Goal: Information Seeking & Learning: Learn about a topic

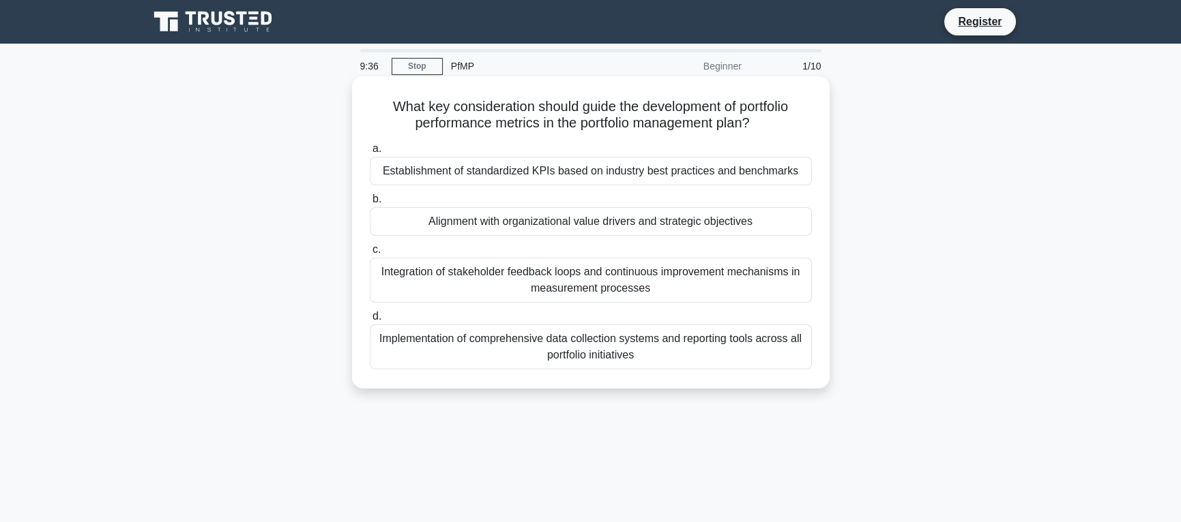
click at [739, 224] on div "Alignment with organizational value drivers and strategic objectives" at bounding box center [591, 221] width 442 height 29
click at [370, 204] on input "b. Alignment with organizational value drivers and strategic objectives" at bounding box center [370, 199] width 0 height 9
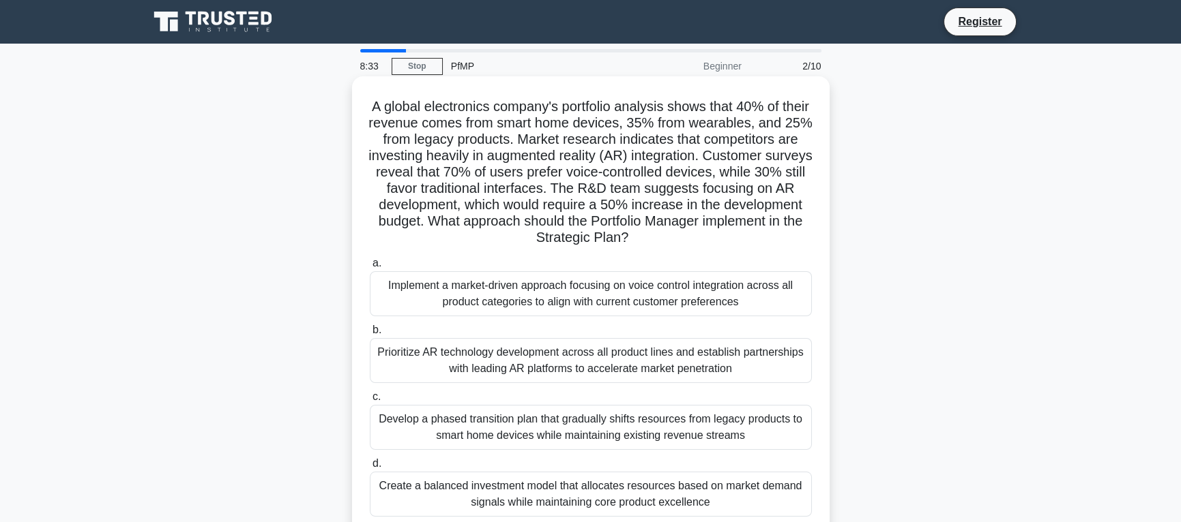
click at [700, 491] on div "Create a balanced investment model that allocates resources based on market dem…" at bounding box center [591, 494] width 442 height 45
click at [370, 469] on input "d. Create a balanced investment model that allocates resources based on market …" at bounding box center [370, 464] width 0 height 9
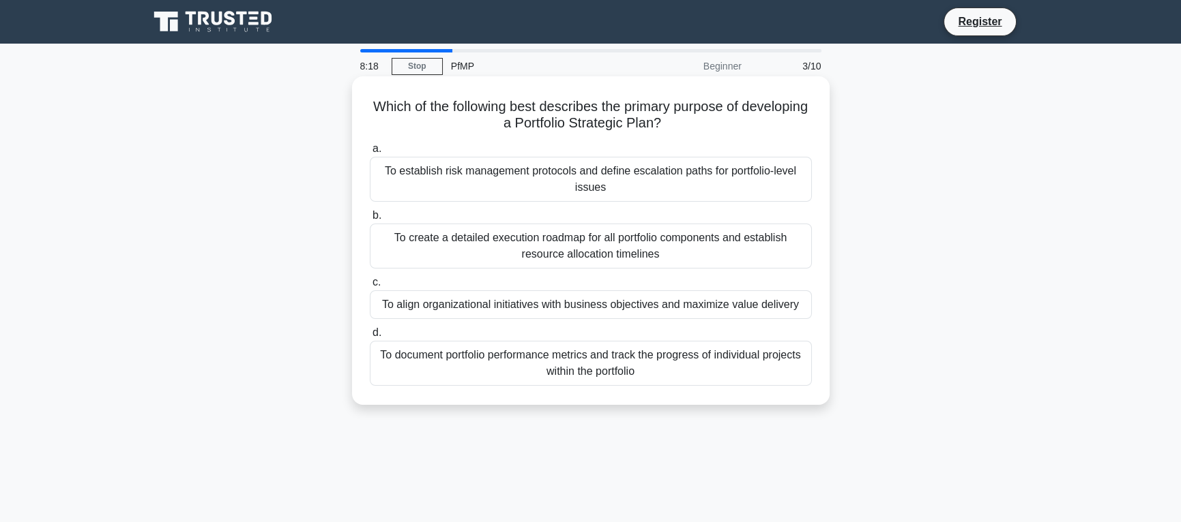
click at [734, 310] on div "To align organizational initiatives with business objectives and maximize value…" at bounding box center [591, 305] width 442 height 29
click at [370, 287] on input "c. To align organizational initiatives with business objectives and maximize va…" at bounding box center [370, 282] width 0 height 9
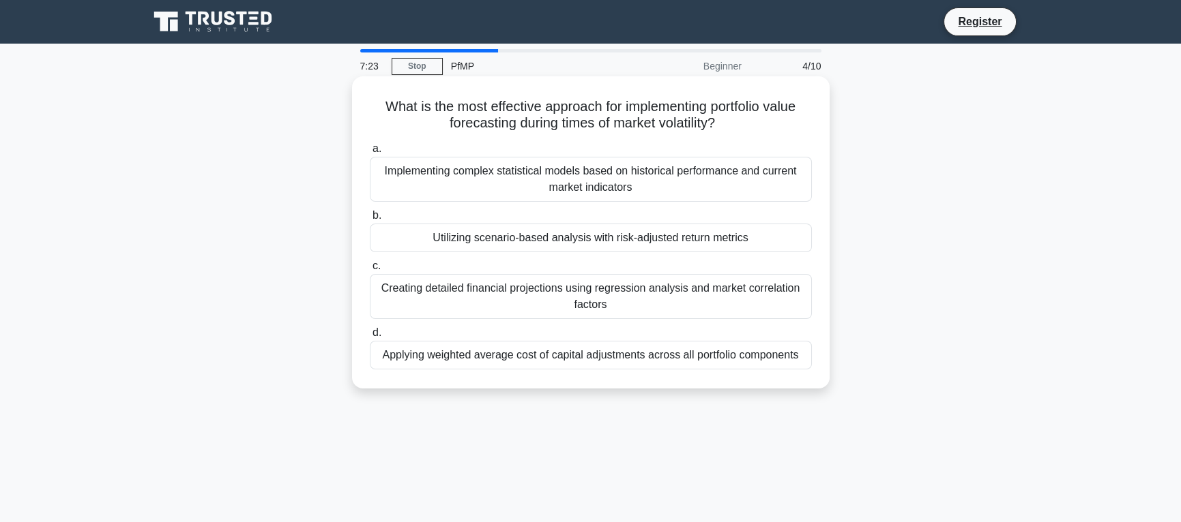
click at [750, 248] on div "Utilizing scenario-based analysis with risk-adjusted return metrics" at bounding box center [591, 238] width 442 height 29
click at [370, 220] on input "b. Utilizing scenario-based analysis with risk-adjusted return metrics" at bounding box center [370, 215] width 0 height 9
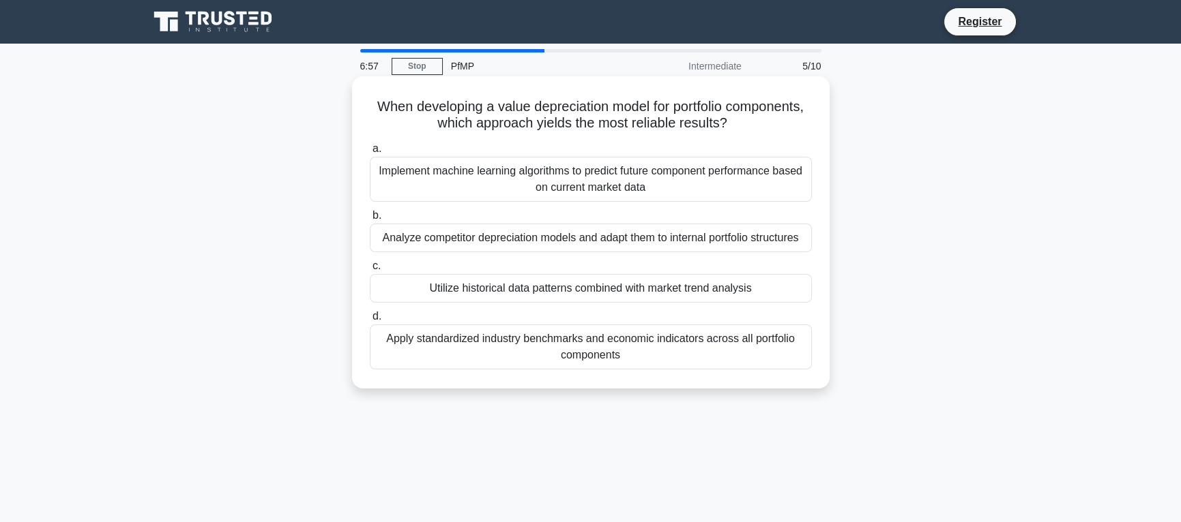
click at [723, 293] on div "Utilize historical data patterns combined with market trend analysis" at bounding box center [591, 288] width 442 height 29
click at [370, 271] on input "c. Utilize historical data patterns combined with market trend analysis" at bounding box center [370, 266] width 0 height 9
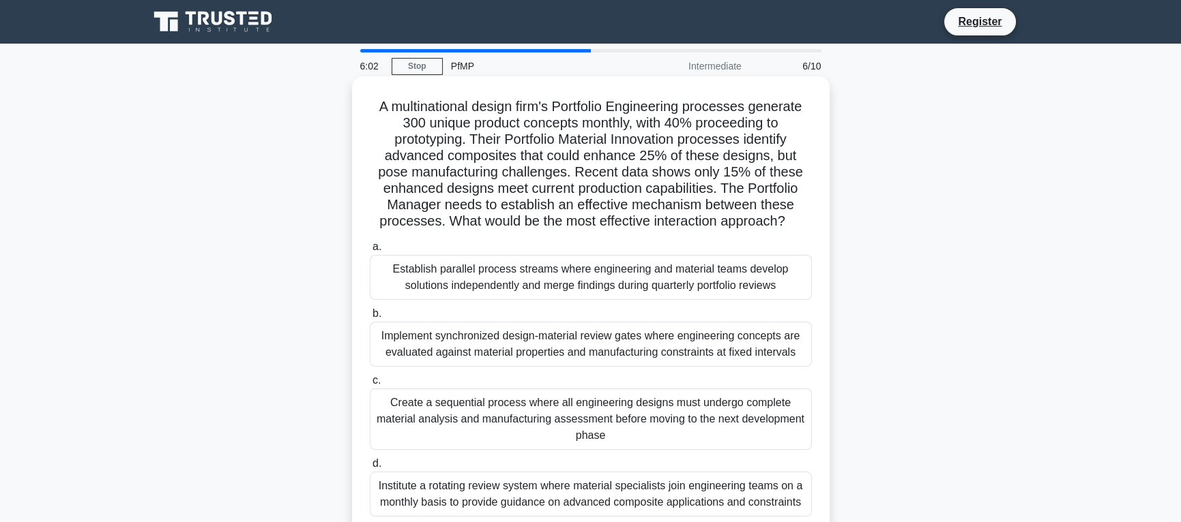
click at [681, 347] on div "Implement synchronized design-material review gates where engineering concepts …" at bounding box center [591, 344] width 442 height 45
click at [370, 319] on input "b. Implement synchronized design-material review gates where engineering concep…" at bounding box center [370, 314] width 0 height 9
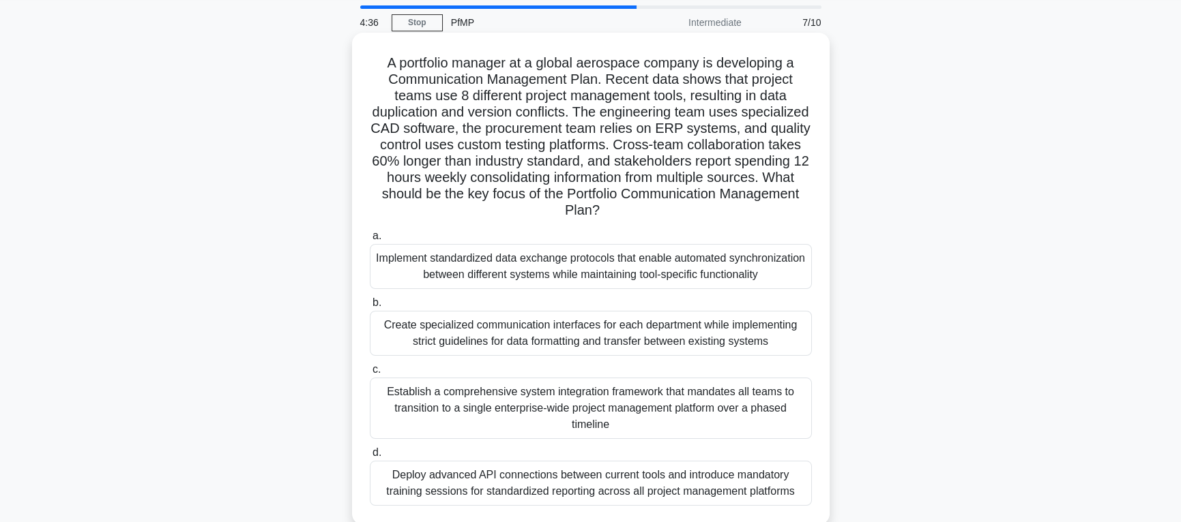
scroll to position [68, 0]
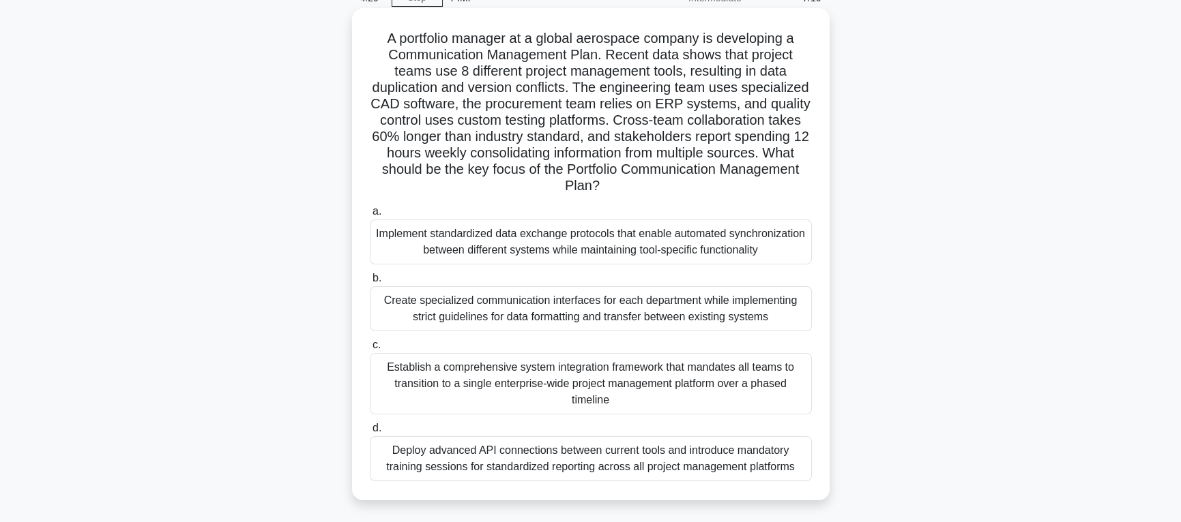
click at [527, 249] on div "Implement standardized data exchange protocols that enable automated synchroniz…" at bounding box center [591, 242] width 442 height 45
click at [370, 216] on input "a. Implement standardized data exchange protocols that enable automated synchro…" at bounding box center [370, 211] width 0 height 9
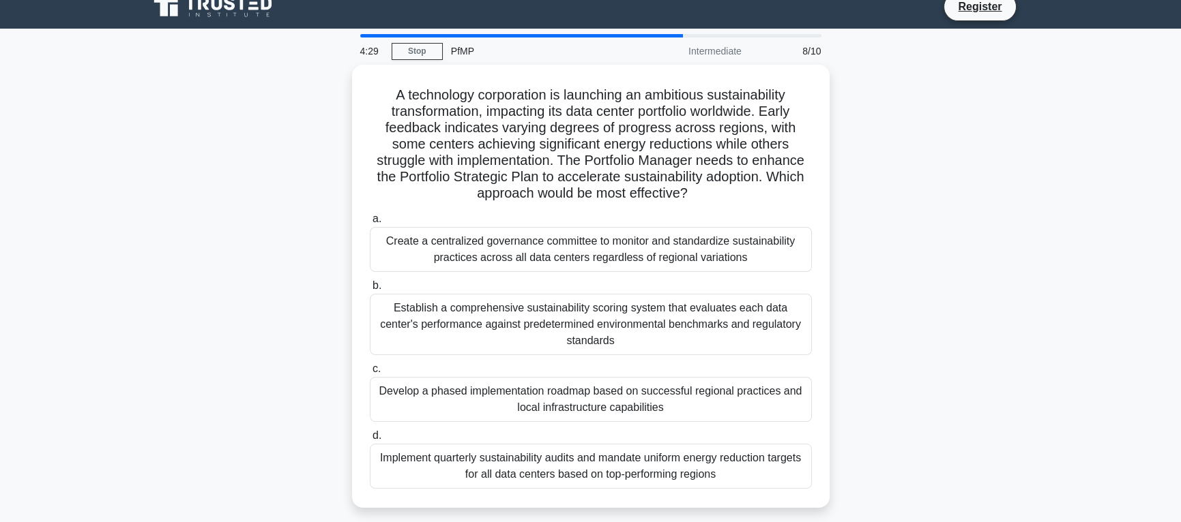
scroll to position [0, 0]
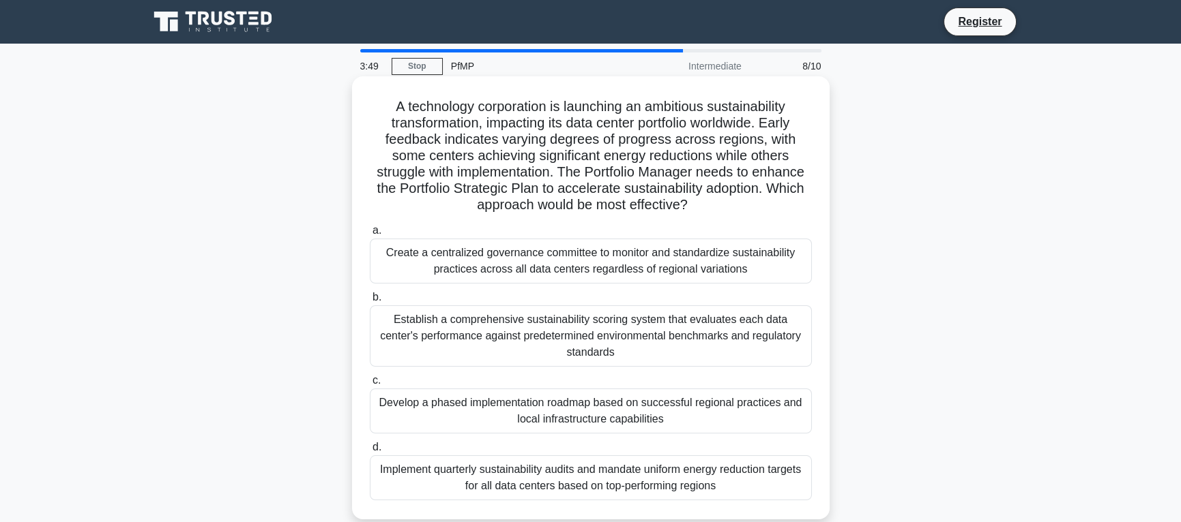
click at [737, 343] on div "Establish a comprehensive sustainability scoring system that evaluates each dat…" at bounding box center [591, 336] width 442 height 61
click at [370, 302] on input "b. Establish a comprehensive sustainability scoring system that evaluates each …" at bounding box center [370, 297] width 0 height 9
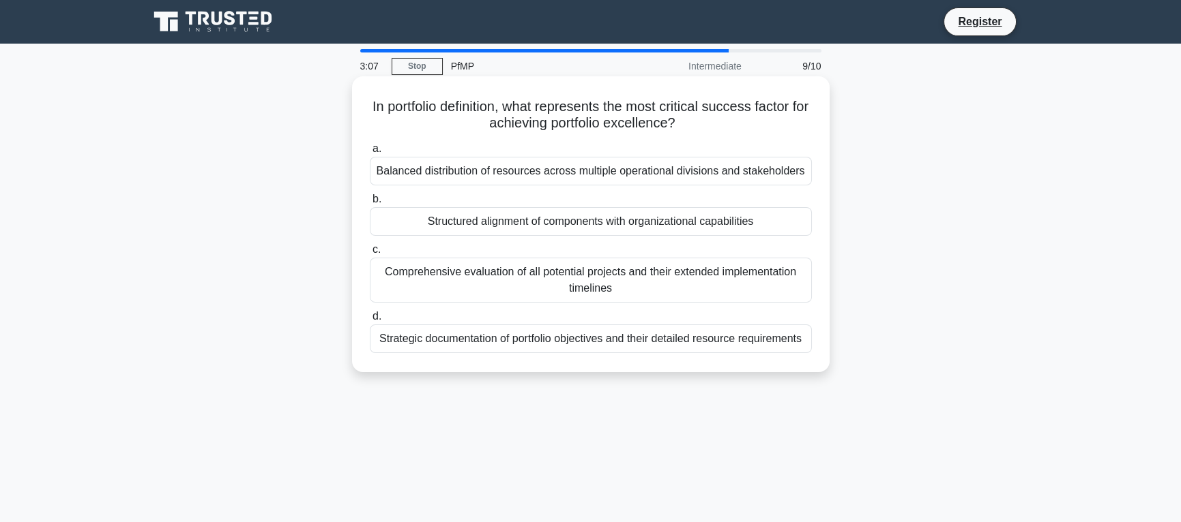
click at [733, 173] on div "Balanced distribution of resources across multiple operational divisions and st…" at bounding box center [591, 171] width 442 height 29
click at [370, 153] on input "a. Balanced distribution of resources across multiple operational divisions and…" at bounding box center [370, 149] width 0 height 9
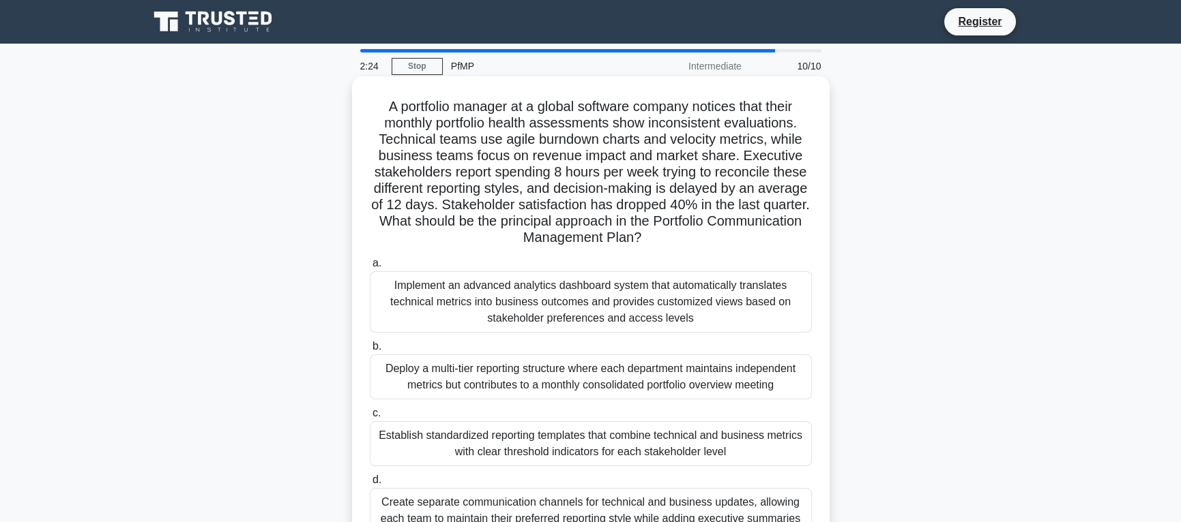
scroll to position [68, 0]
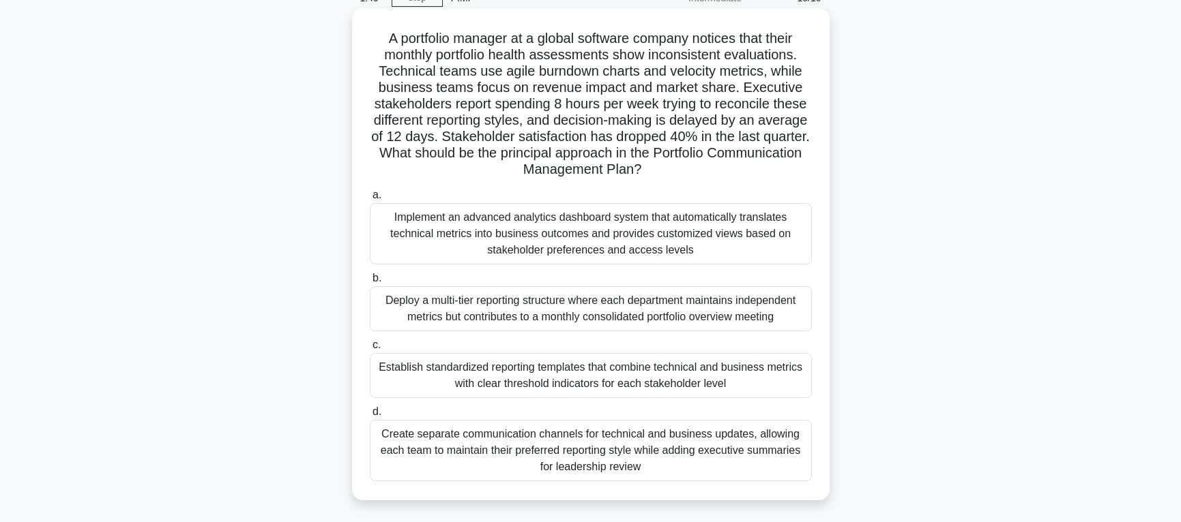
click at [675, 452] on div "Create separate communication channels for technical and business updates, allo…" at bounding box center [591, 450] width 442 height 61
click at [370, 417] on input "d. Create separate communication channels for technical and business updates, a…" at bounding box center [370, 412] width 0 height 9
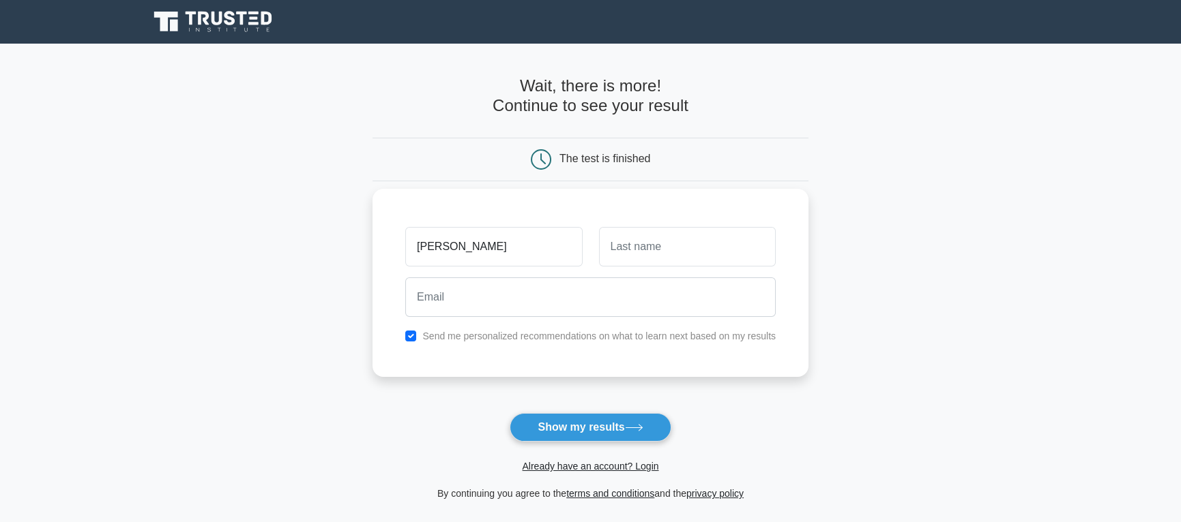
type input "[PERSON_NAME]"
type input "Dimopoulos"
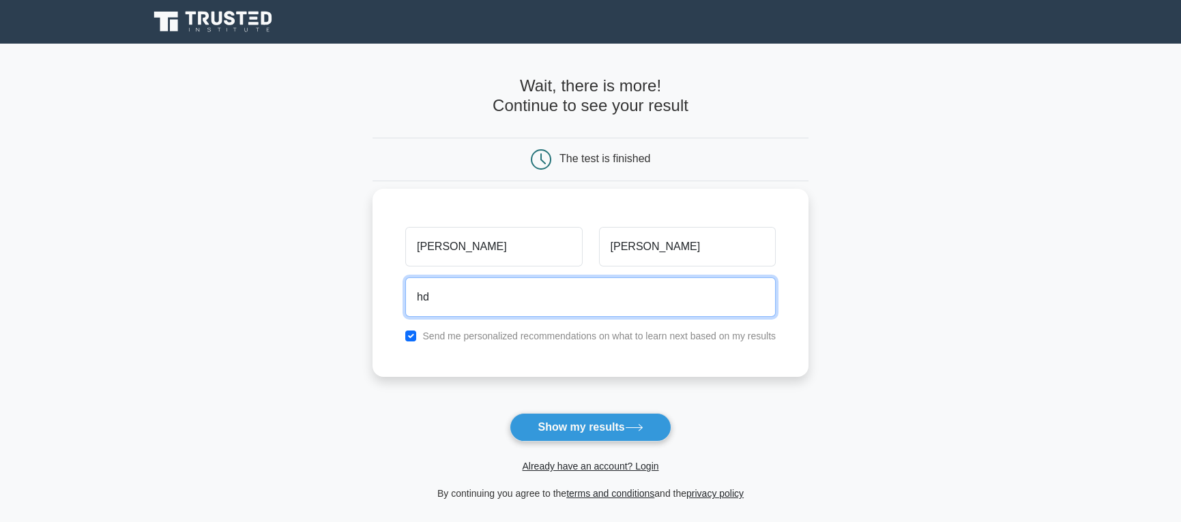
type input "hdimop@gmail.com"
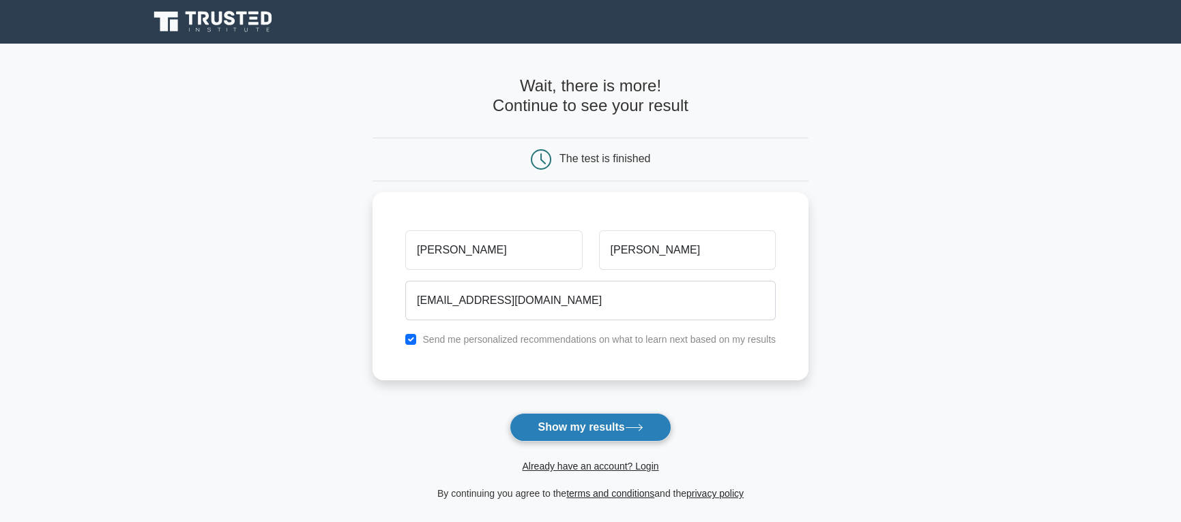
click at [561, 430] on button "Show my results" at bounding box center [589, 427] width 161 height 29
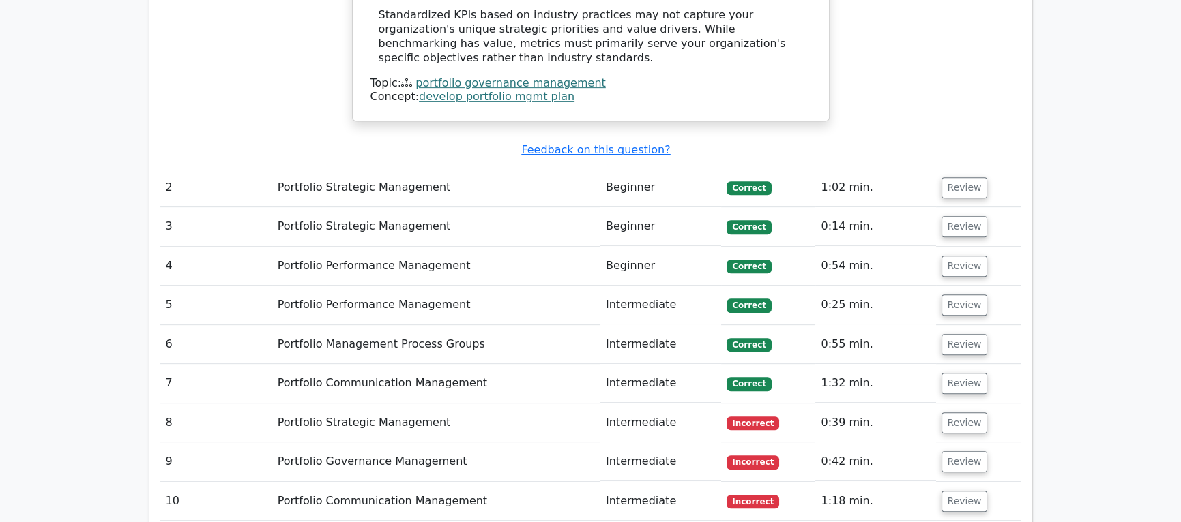
scroll to position [1773, 0]
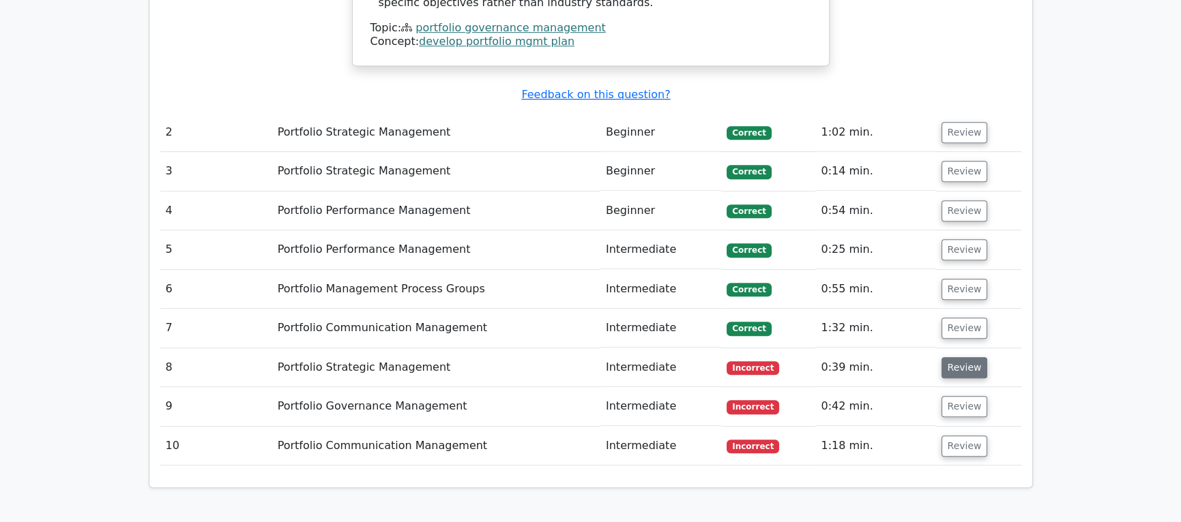
click at [961, 357] on button "Review" at bounding box center [964, 367] width 46 height 21
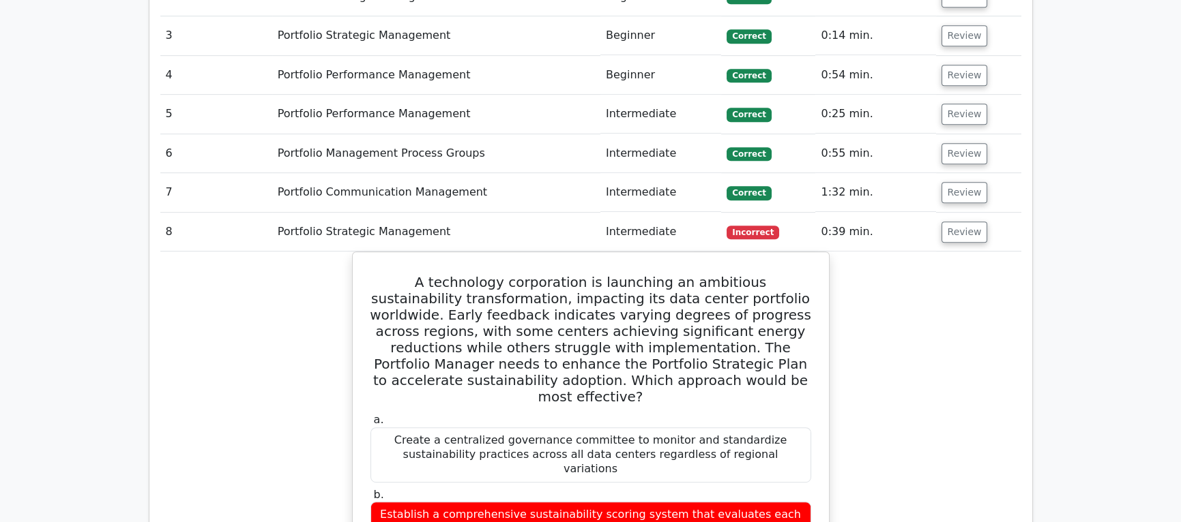
scroll to position [1910, 0]
click at [966, 181] on button "Review" at bounding box center [964, 191] width 46 height 21
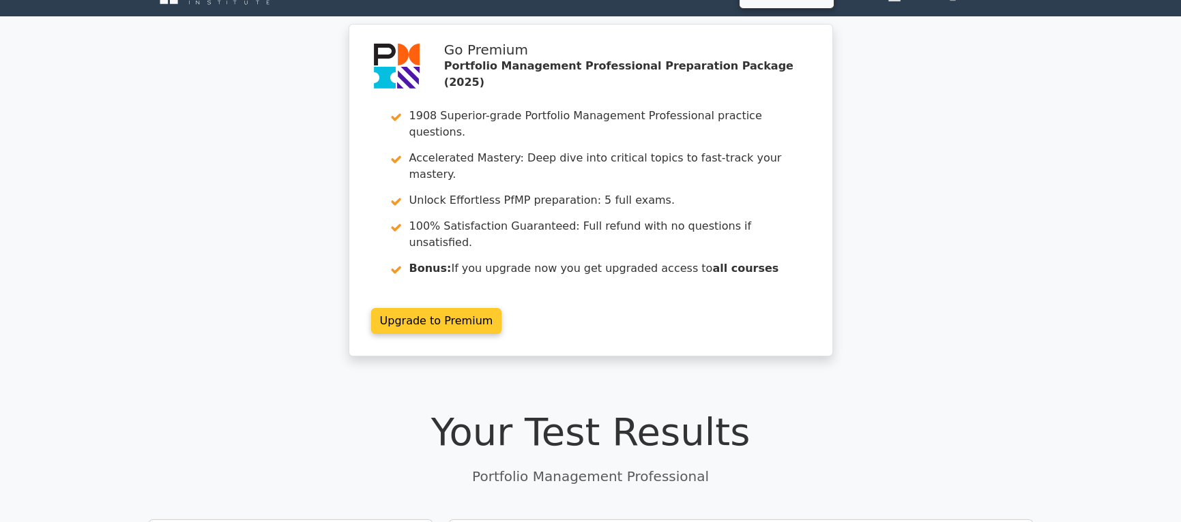
scroll to position [0, 0]
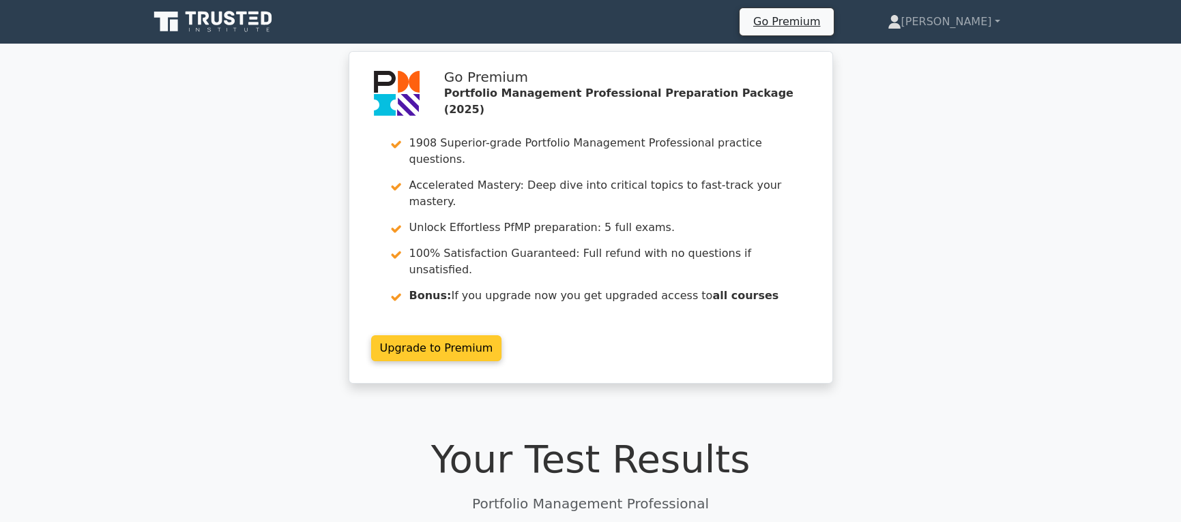
click at [456, 336] on link "Upgrade to Premium" at bounding box center [436, 349] width 131 height 26
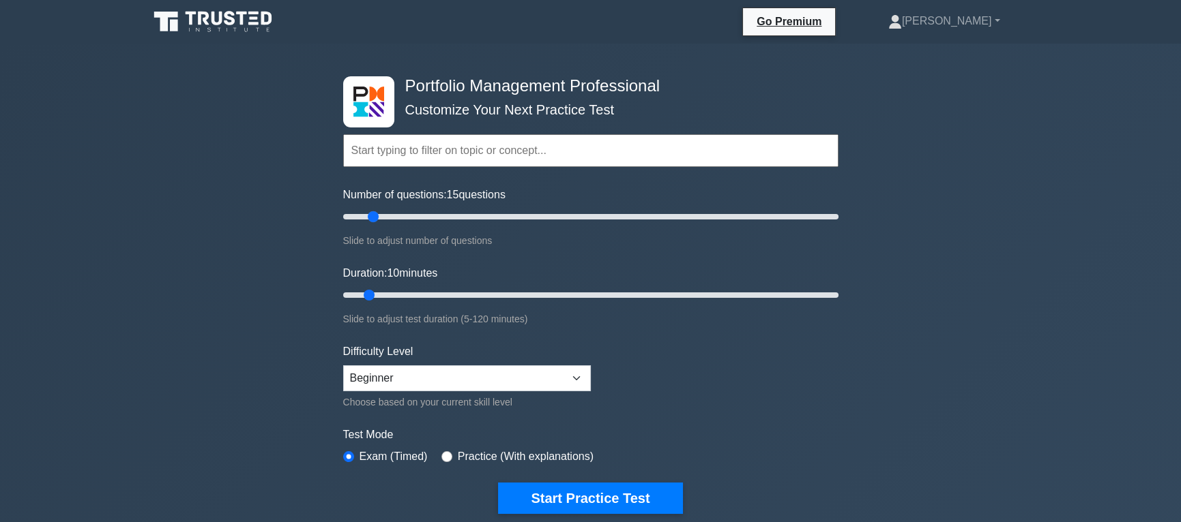
drag, startPoint x: 360, startPoint y: 216, endPoint x: 377, endPoint y: 216, distance: 17.1
type input "15"
click at [377, 216] on input "Number of questions: 15 questions" at bounding box center [590, 217] width 495 height 16
